Goal: Task Accomplishment & Management: Use online tool/utility

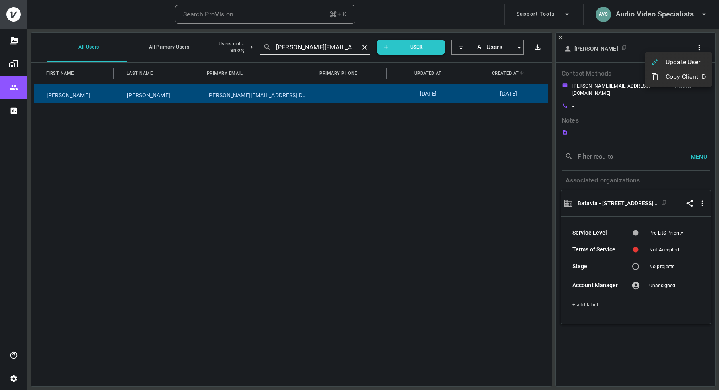
click at [641, 9] on div at bounding box center [359, 195] width 719 height 390
click at [643, 16] on h6 "Audio Video Specialists" at bounding box center [654, 14] width 78 height 12
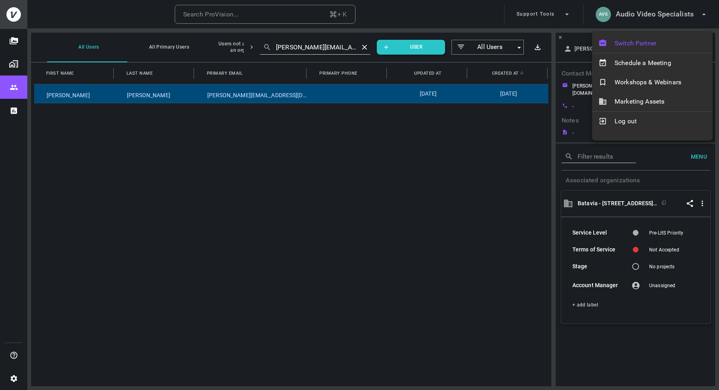
click at [629, 41] on span "Switch Partner" at bounding box center [660, 44] width 92 height 10
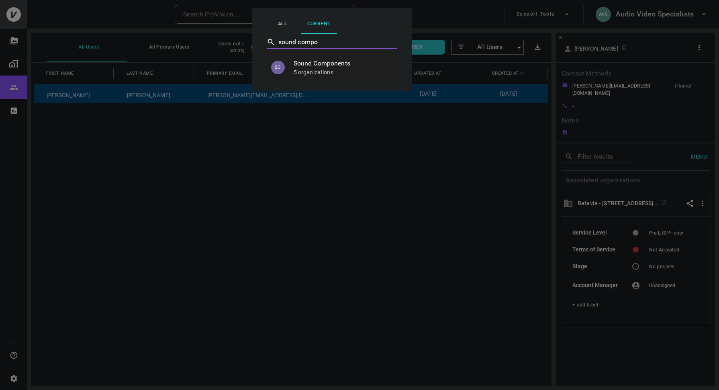
type input "Sound Components"
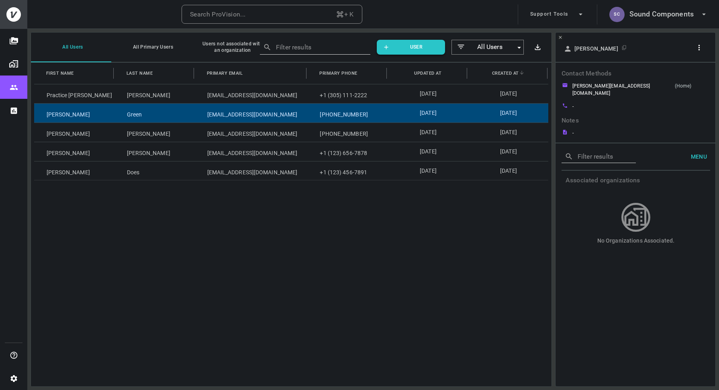
click at [151, 116] on div "Green" at bounding box center [154, 113] width 80 height 19
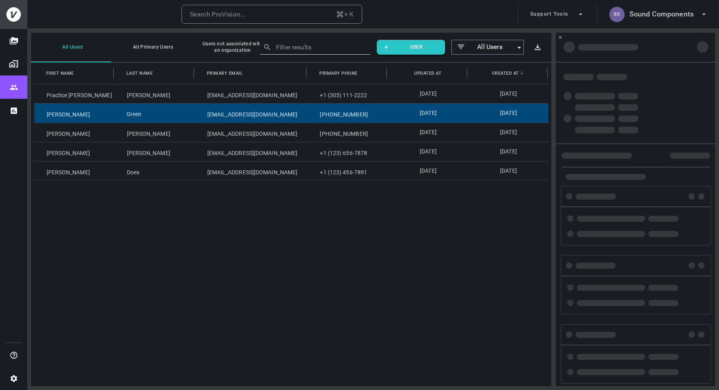
click at [151, 116] on div "Green" at bounding box center [154, 113] width 80 height 19
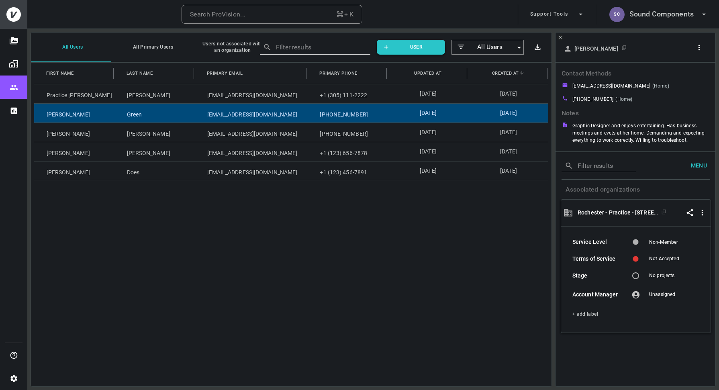
click at [698, 50] on icon "button" at bounding box center [699, 48] width 2 height 6
click at [693, 77] on p "Copy Client ID" at bounding box center [685, 75] width 40 height 10
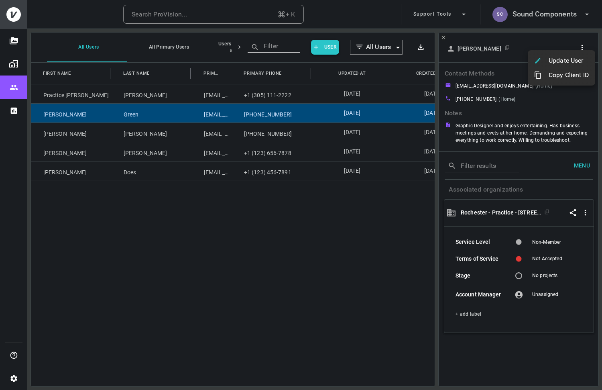
click at [548, 35] on div at bounding box center [301, 195] width 602 height 390
